Goal: Navigation & Orientation: Find specific page/section

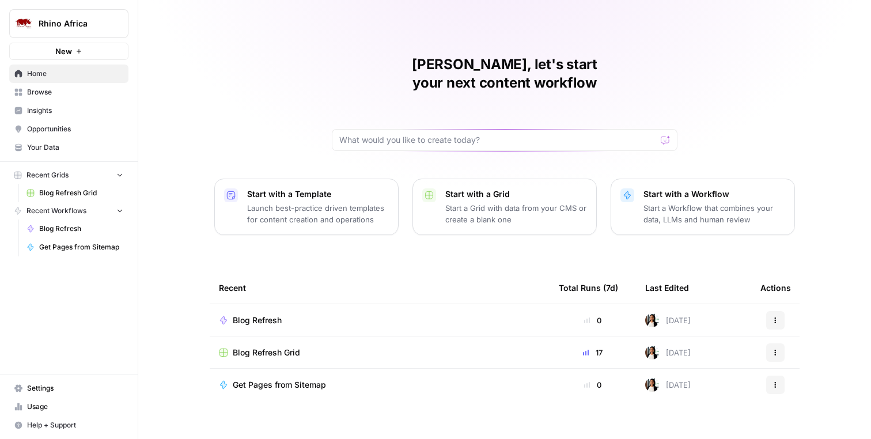
click at [58, 107] on span "Insights" at bounding box center [75, 110] width 96 height 10
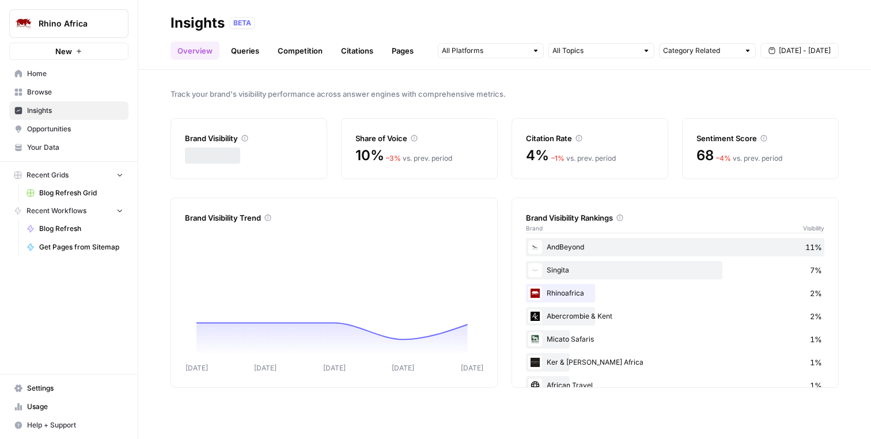
click at [244, 52] on link "Queries" at bounding box center [245, 50] width 42 height 18
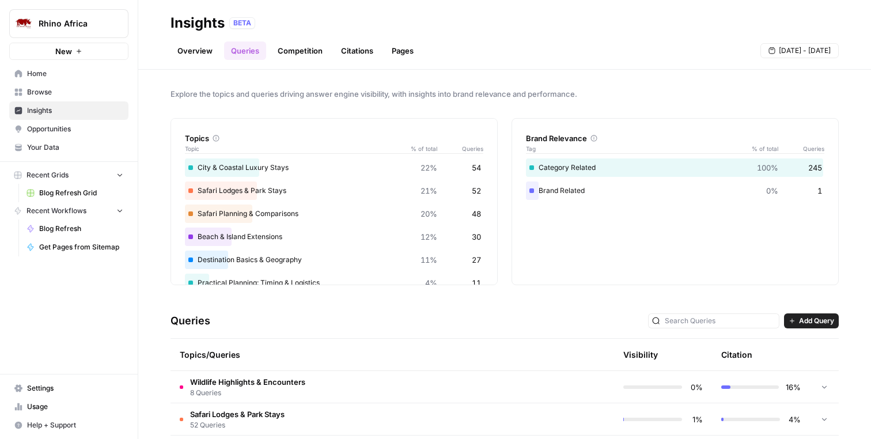
click at [308, 41] on link "Competition" at bounding box center [300, 50] width 59 height 18
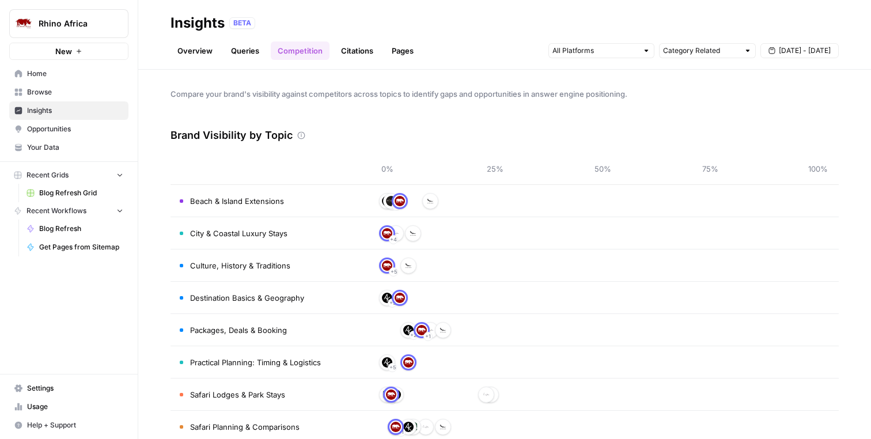
click at [70, 131] on span "Opportunities" at bounding box center [75, 129] width 96 height 10
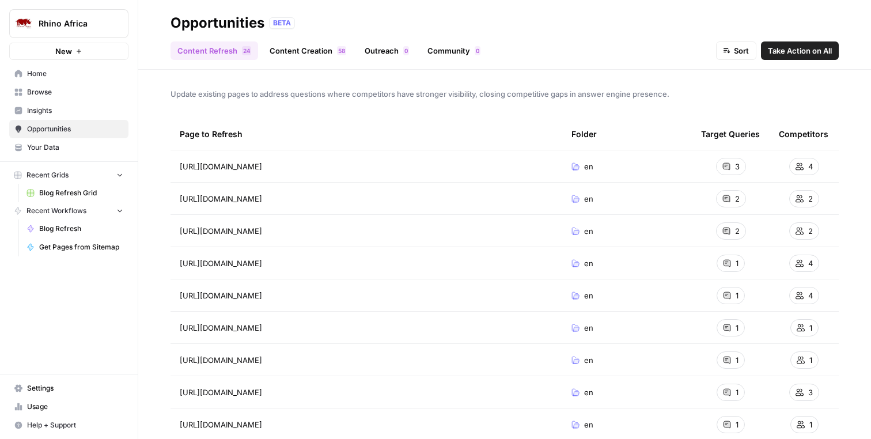
click at [62, 114] on span "Insights" at bounding box center [75, 110] width 96 height 10
